Goal: Find contact information: Find contact information

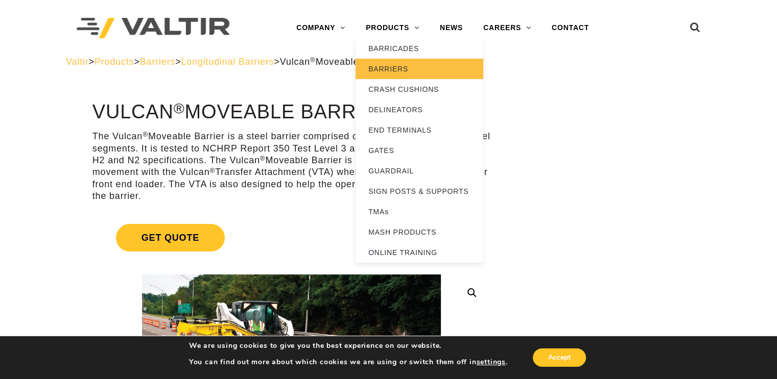
click at [388, 70] on link "BARRIERS" at bounding box center [419, 69] width 128 height 20
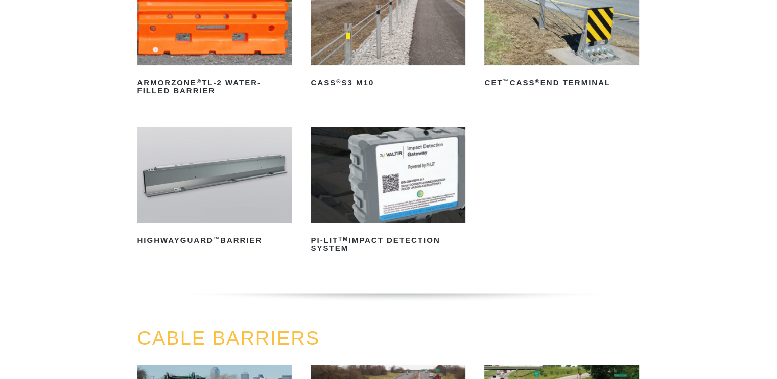
scroll to position [204, 0]
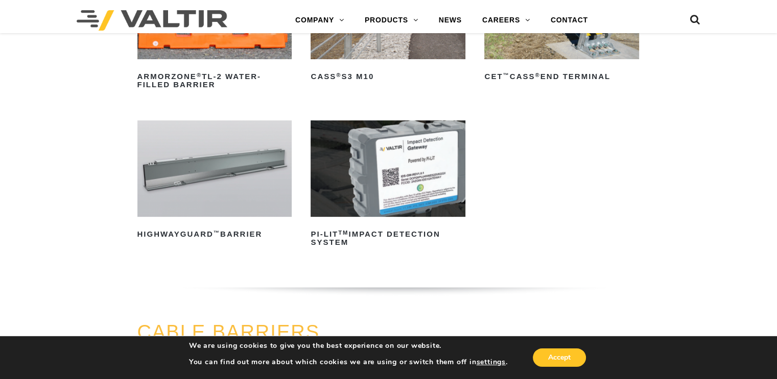
click at [186, 160] on img at bounding box center [214, 169] width 155 height 97
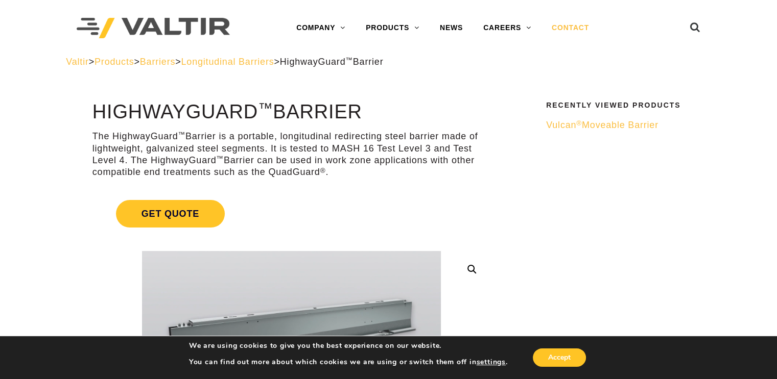
click at [564, 28] on link "CONTACT" at bounding box center [570, 28] width 58 height 20
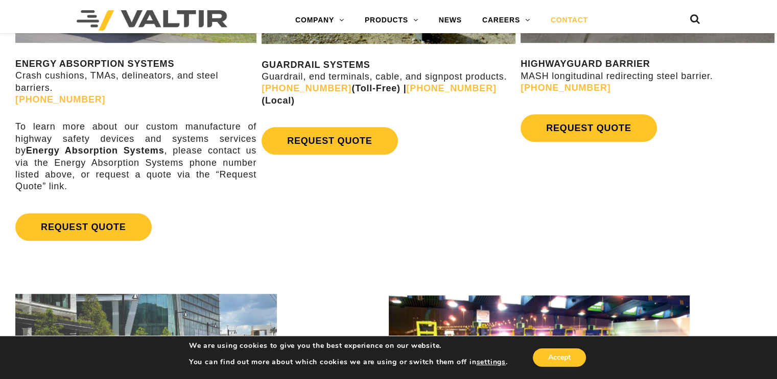
scroll to position [664, 0]
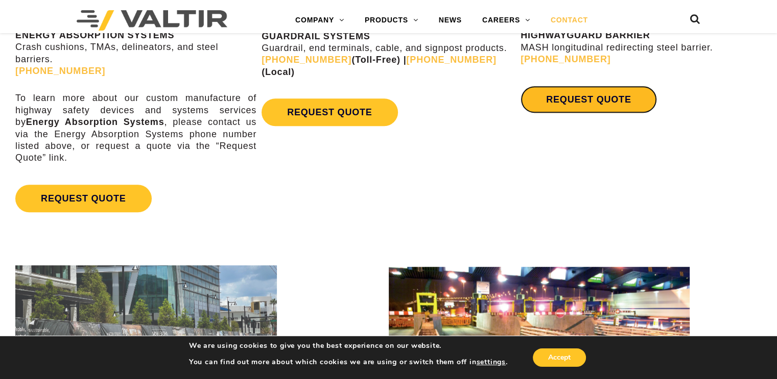
click at [601, 102] on link "REQUEST QUOTE" at bounding box center [588, 100] width 136 height 28
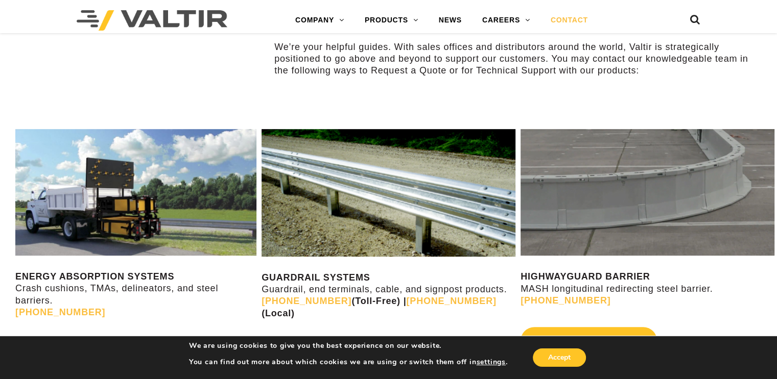
scroll to position [562, 0]
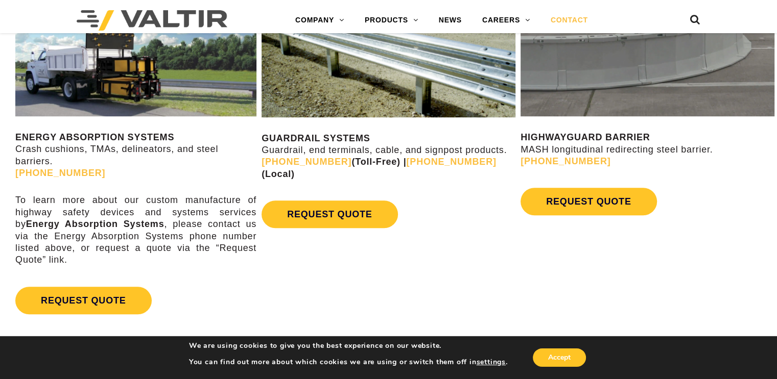
click at [585, 125] on div "HIGHWAYGUARD BARRIER MASH longitudinal redirecting steel barrier. (888) 323-637…" at bounding box center [647, 105] width 254 height 231
click at [577, 133] on strong "HIGHWAYGUARD BARRIER" at bounding box center [584, 137] width 129 height 10
copy strong "HIGHWAYGUARD BARRIER"
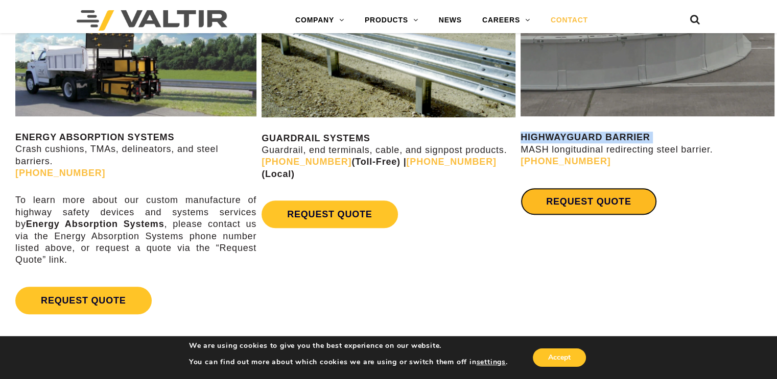
click at [615, 198] on link "REQUEST QUOTE" at bounding box center [588, 202] width 136 height 28
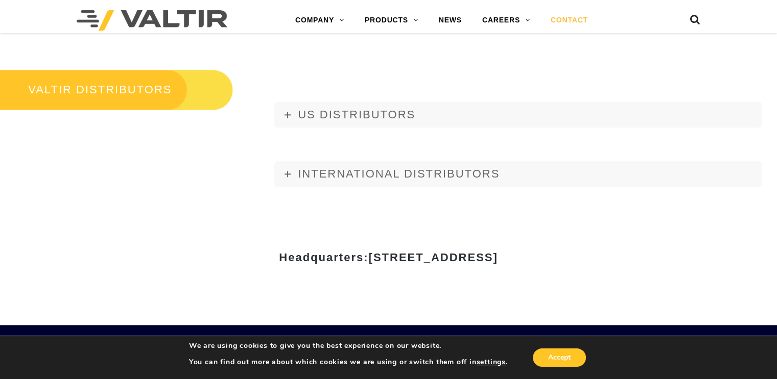
scroll to position [1175, 0]
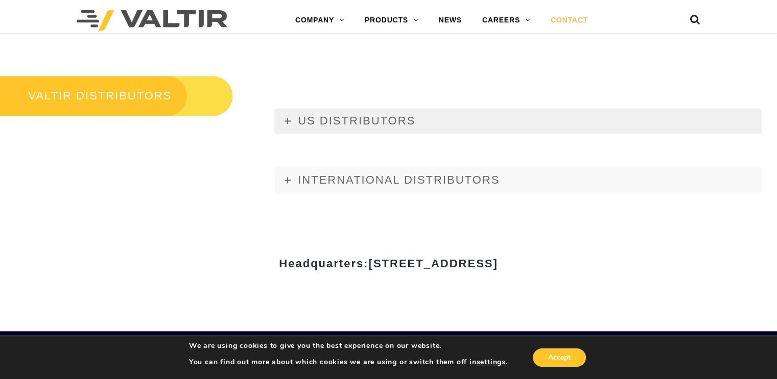
click at [317, 114] on span "US DISTRIBUTORS" at bounding box center [356, 120] width 117 height 13
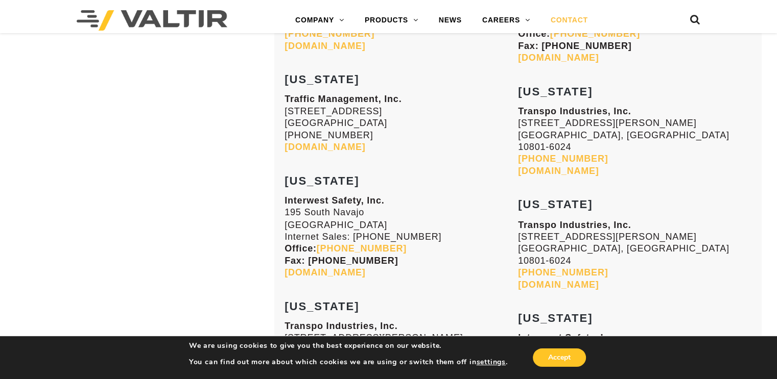
scroll to position [1737, 0]
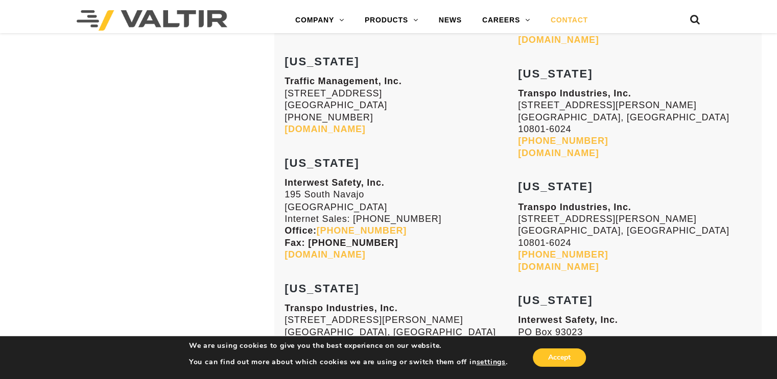
click at [533, 262] on link "[DOMAIN_NAME]" at bounding box center [558, 267] width 81 height 10
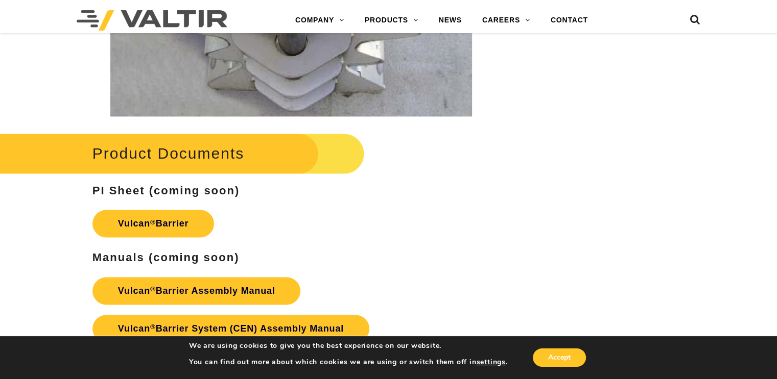
scroll to position [1583, 0]
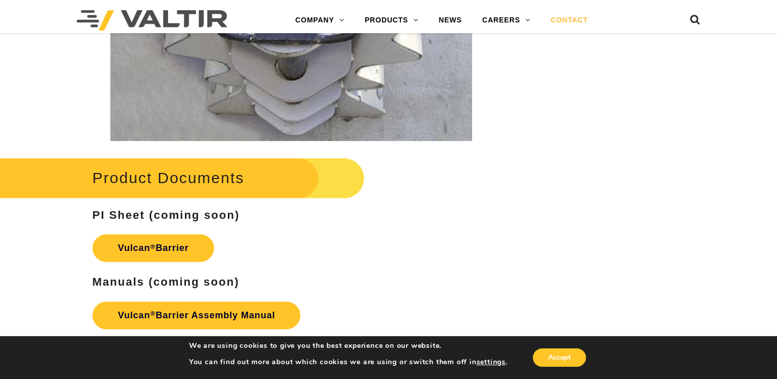
click at [573, 20] on link "CONTACT" at bounding box center [569, 20] width 58 height 20
